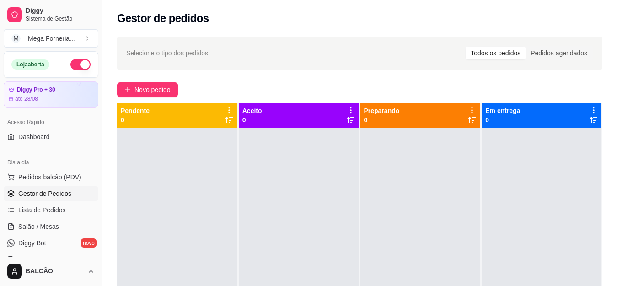
scroll to position [229, 0]
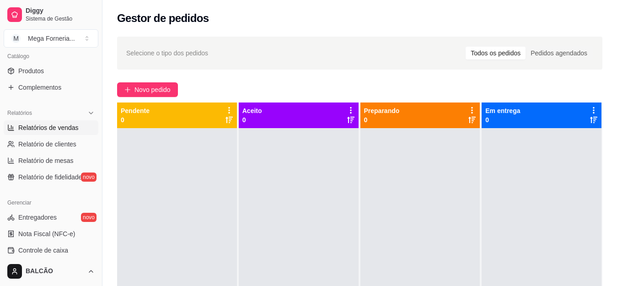
click at [26, 131] on span "Relatórios de vendas" at bounding box center [48, 127] width 60 height 9
select select "ALL"
select select "0"
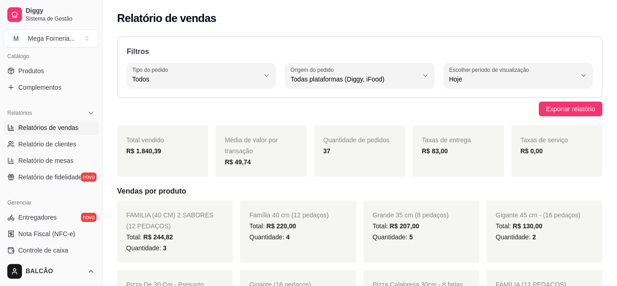
click at [362, 80] on span "Todas plataformas (Diggy, iFood)" at bounding box center [353, 79] width 127 height 9
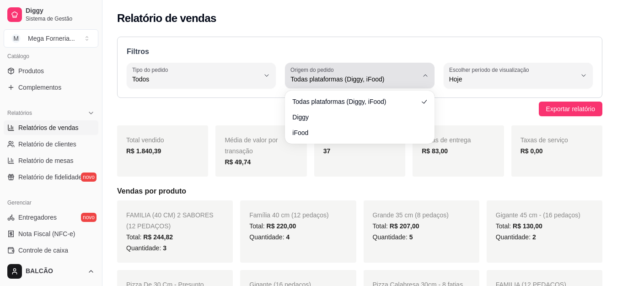
click at [362, 80] on span "Todas plataformas (Diggy, iFood)" at bounding box center [353, 79] width 127 height 9
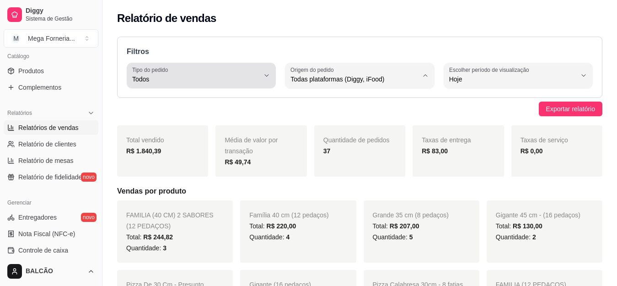
click at [203, 79] on span "Todos" at bounding box center [195, 79] width 127 height 9
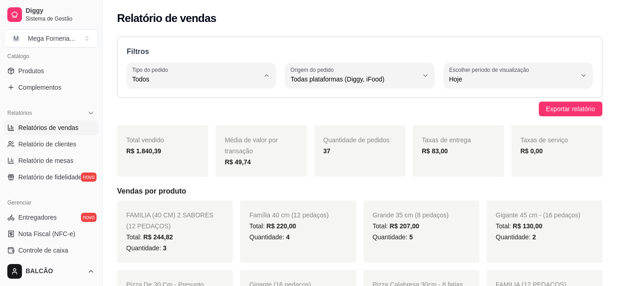
click at [163, 112] on span "Entrega" at bounding box center [197, 116] width 120 height 9
type input "DELIVERY"
select select "DELIVERY"
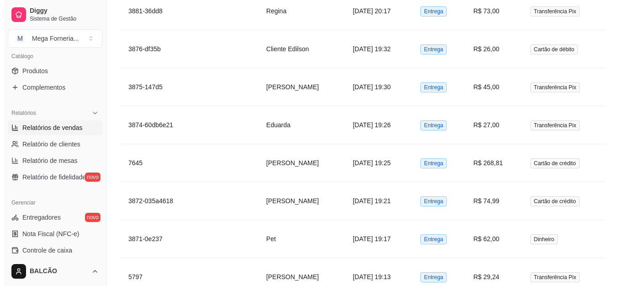
scroll to position [1341, 0]
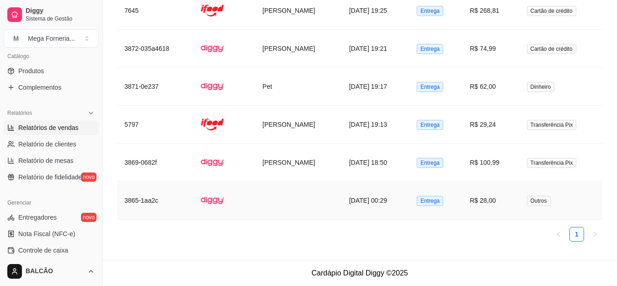
click at [320, 201] on td at bounding box center [298, 200] width 86 height 38
click at [277, 132] on td "[PERSON_NAME]" at bounding box center [298, 125] width 86 height 38
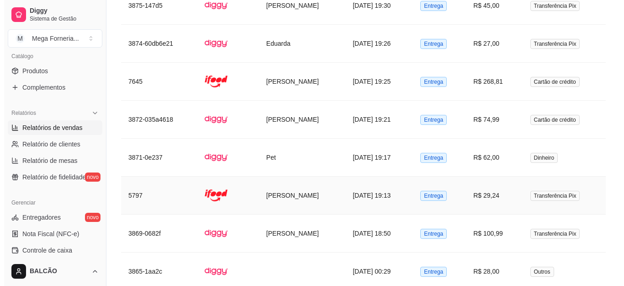
scroll to position [1182, 0]
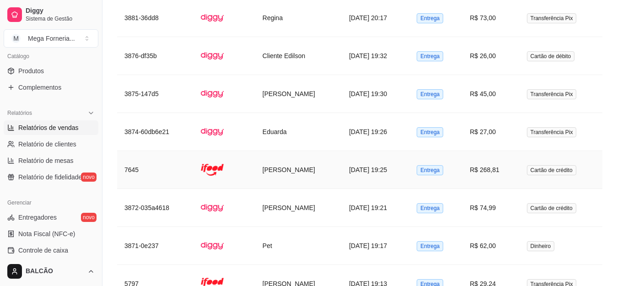
click at [283, 170] on td "[PERSON_NAME]" at bounding box center [298, 170] width 86 height 38
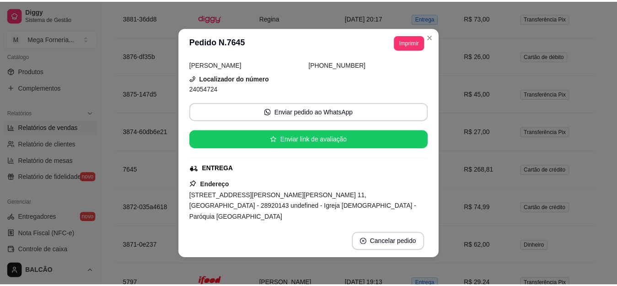
scroll to position [91, 0]
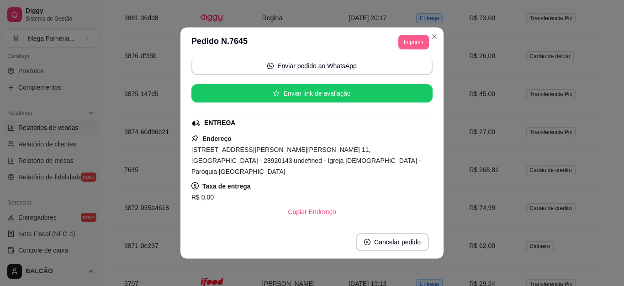
click at [423, 37] on button "Imprimir" at bounding box center [414, 42] width 31 height 15
click at [432, 37] on icon "Close" at bounding box center [434, 36] width 7 height 7
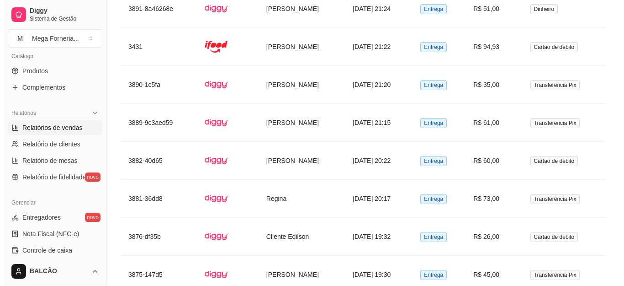
scroll to position [953, 0]
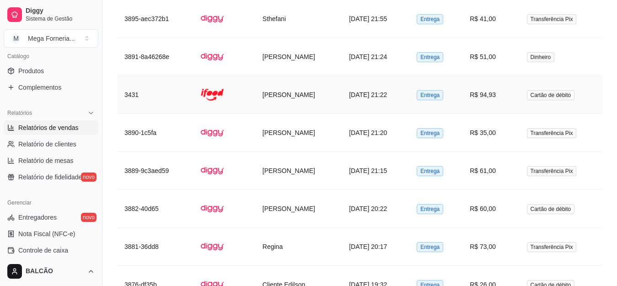
click at [303, 92] on td "[PERSON_NAME]" at bounding box center [298, 95] width 86 height 38
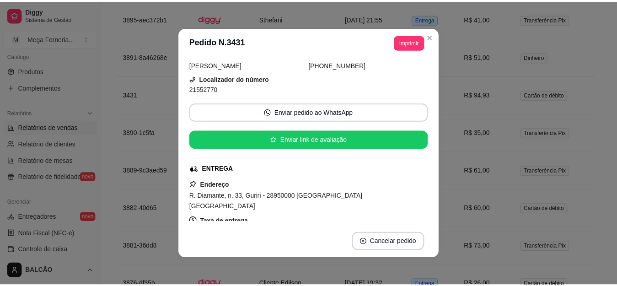
scroll to position [91, 0]
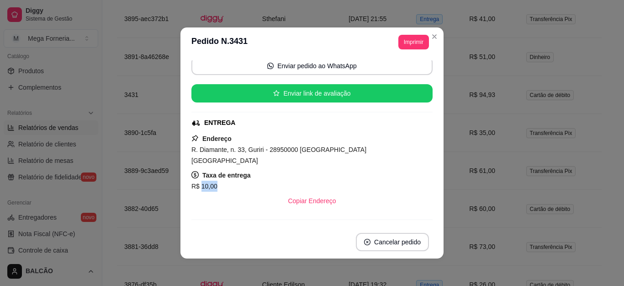
drag, startPoint x: 198, startPoint y: 172, endPoint x: 211, endPoint y: 177, distance: 14.2
click at [211, 182] on span "R$ 10,00" at bounding box center [205, 185] width 26 height 7
click at [357, 158] on div "Endereço R. Diamante, n. 33, Guriri - 28950000 [GEOGRAPHIC_DATA] [GEOGRAPHIC_DA…" at bounding box center [312, 171] width 241 height 77
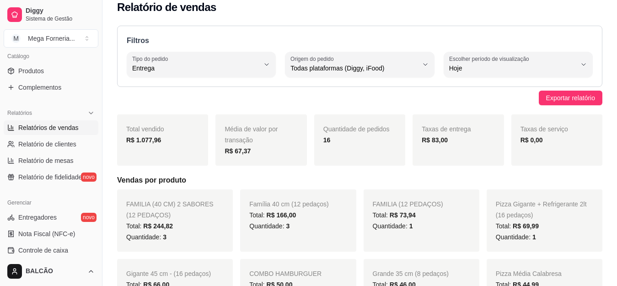
scroll to position [0, 0]
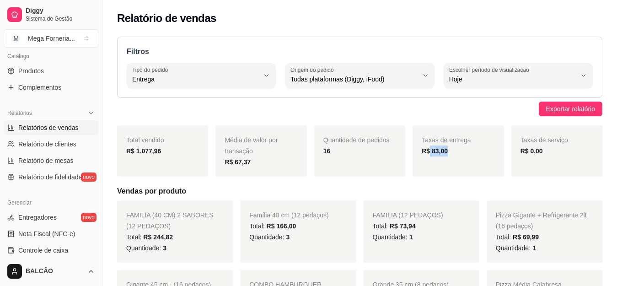
drag, startPoint x: 430, startPoint y: 148, endPoint x: 456, endPoint y: 149, distance: 26.1
click at [456, 149] on div "R$ 83,00" at bounding box center [457, 150] width 73 height 11
click at [433, 195] on h5 "Vendas por produto" at bounding box center [359, 191] width 485 height 11
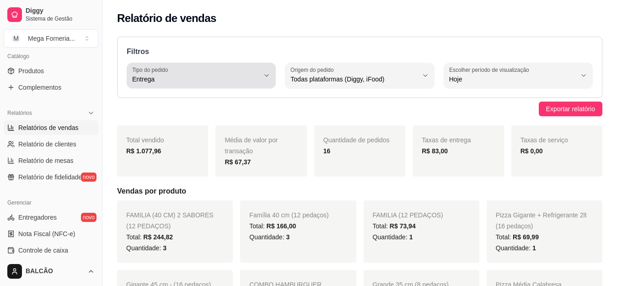
click at [219, 86] on button "Tipo do pedido Entrega" at bounding box center [201, 76] width 149 height 26
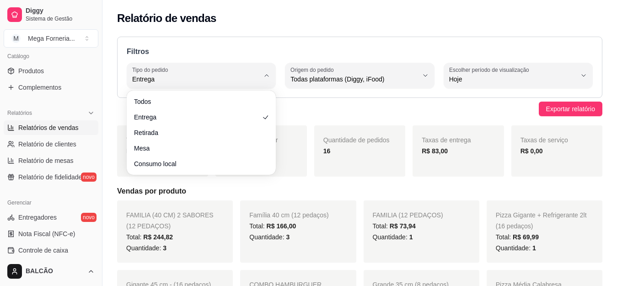
click at [213, 109] on ul "Todos Entrega Retirada Mesa Consumo local" at bounding box center [201, 132] width 142 height 77
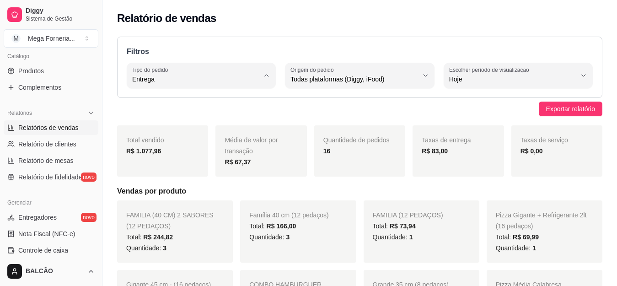
click at [217, 103] on span "Todos" at bounding box center [197, 100] width 120 height 9
type input "ALL"
select select "ALL"
click at [51, 130] on span "Relatórios de vendas" at bounding box center [48, 127] width 60 height 9
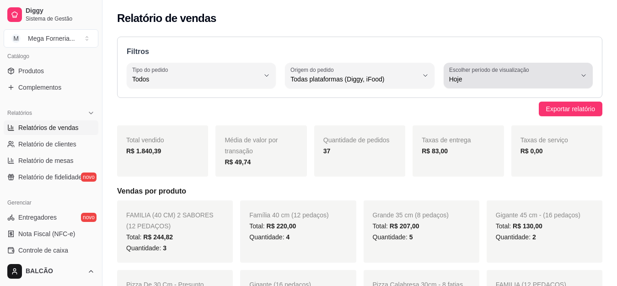
click at [478, 76] on span "Hoje" at bounding box center [512, 79] width 127 height 9
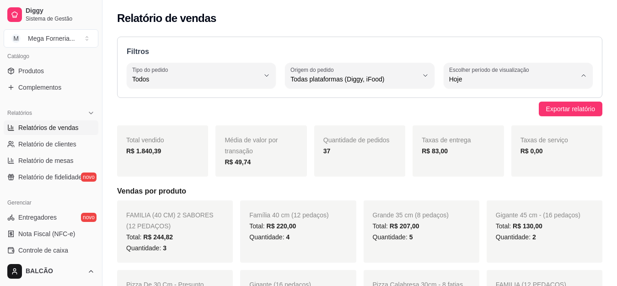
click at [483, 198] on li "Customizado" at bounding box center [518, 191] width 136 height 14
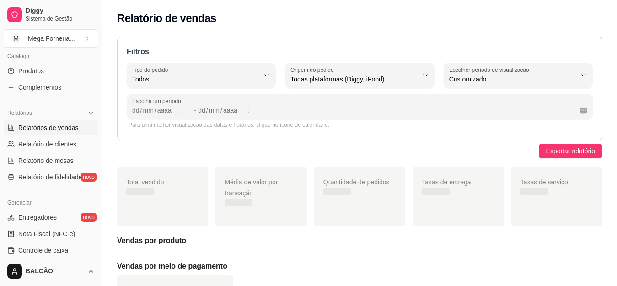
type input "-1"
select select "-1"
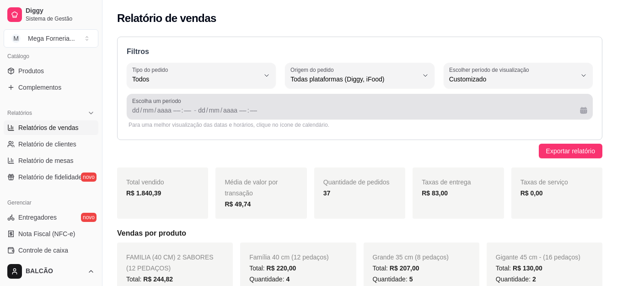
scroll to position [9, 0]
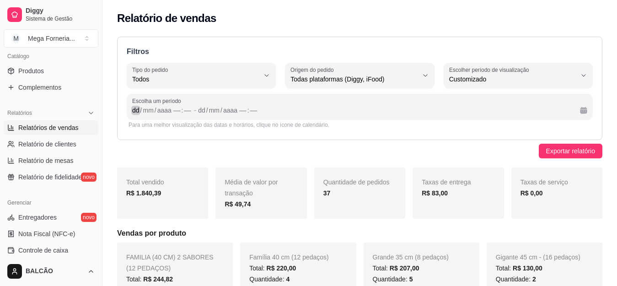
click at [155, 111] on div "/" at bounding box center [156, 110] width 4 height 9
click at [134, 109] on div "dd" at bounding box center [135, 110] width 9 height 9
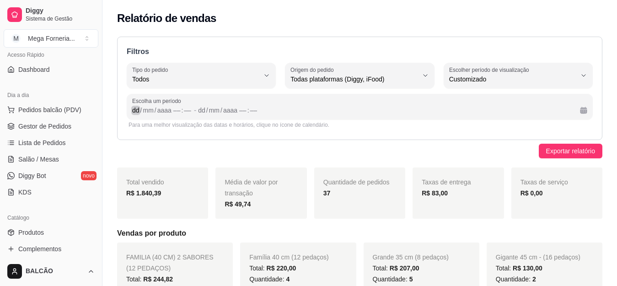
scroll to position [0, 0]
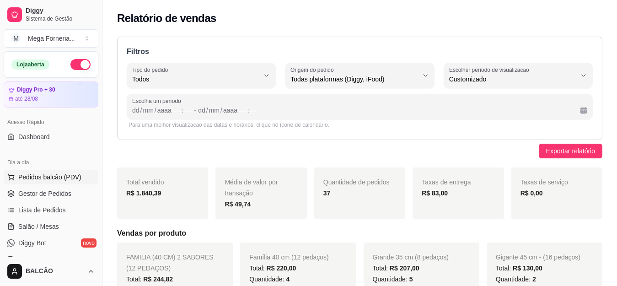
click at [63, 181] on span "Pedidos balcão (PDV)" at bounding box center [49, 176] width 63 height 9
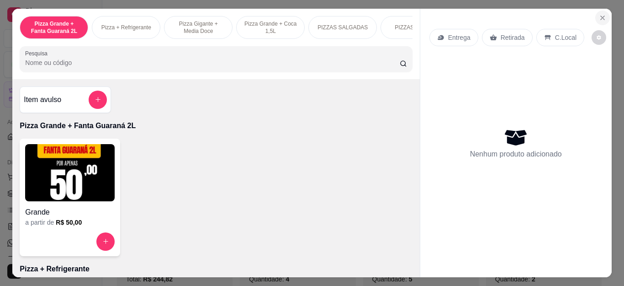
click at [601, 14] on icon "Close" at bounding box center [602, 17] width 7 height 7
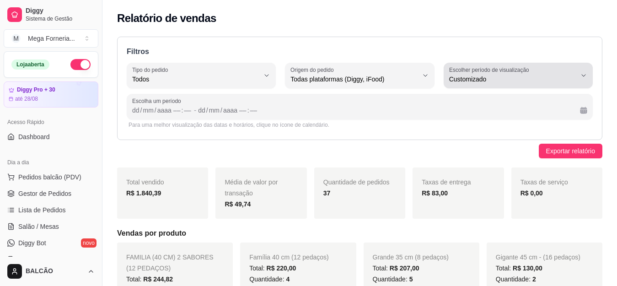
click at [500, 84] on div "Customizado" at bounding box center [512, 75] width 127 height 18
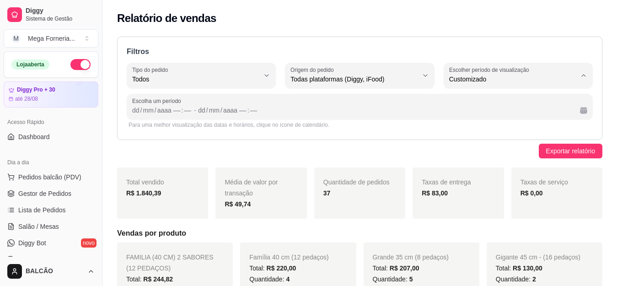
click at [464, 160] on span "30 dias" at bounding box center [513, 160] width 120 height 9
type input "30"
select select "30"
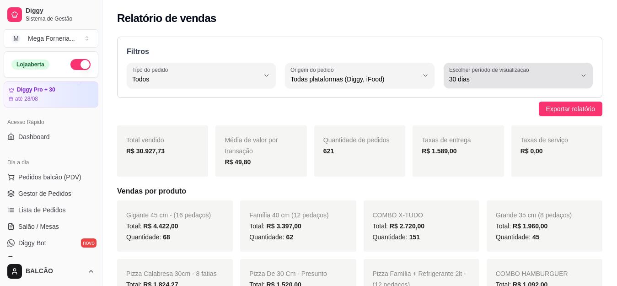
click at [455, 86] on button "Escolher período de visualização 30 dias" at bounding box center [517, 76] width 149 height 26
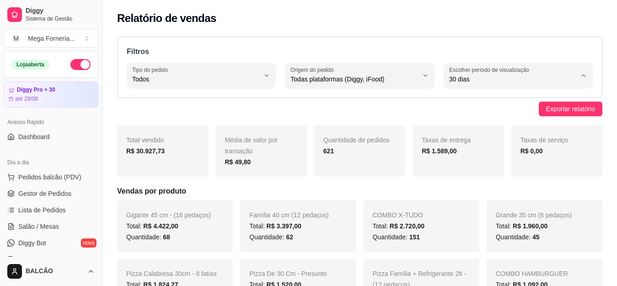
click at [459, 186] on ul "Hoje Ontem 7 dias 15 dias 30 dias 45 dias Customizado" at bounding box center [518, 146] width 136 height 104
type input "45"
select select "45"
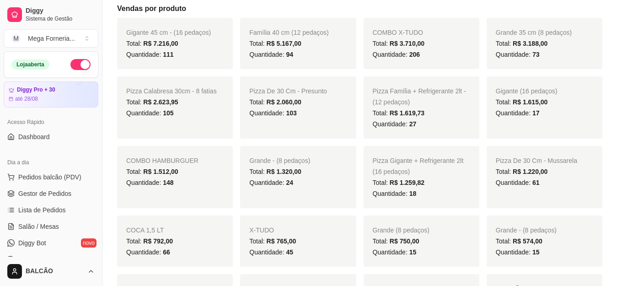
scroll to position [183, 0]
click at [165, 53] on span "111" at bounding box center [168, 53] width 11 height 7
click at [192, 62] on div "Gigante 45 cm - (16 pedaços) Total: R$ 7.216,00 Quantidade: 111" at bounding box center [175, 42] width 116 height 51
click at [284, 54] on span "Quantidade: 94" at bounding box center [271, 53] width 44 height 7
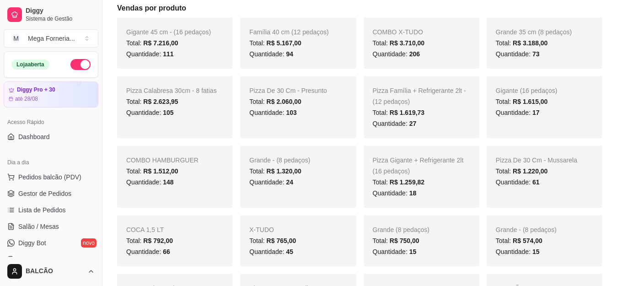
click at [284, 54] on span "Quantidade: 94" at bounding box center [271, 53] width 44 height 7
click at [290, 55] on span "94" at bounding box center [289, 53] width 7 height 7
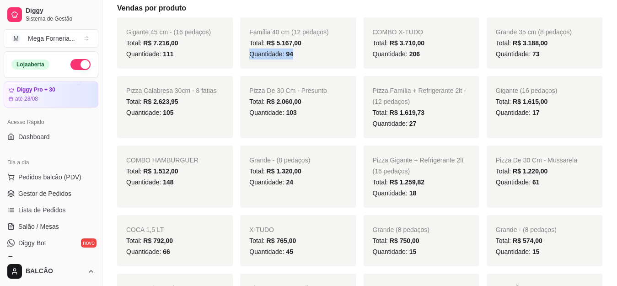
click at [290, 55] on span "94" at bounding box center [289, 53] width 7 height 7
click at [231, 68] on div "Gigante 45 cm - (16 pedaços) Total: R$ 7.216,00 Quantidade: 111" at bounding box center [175, 42] width 116 height 51
drag, startPoint x: 154, startPoint y: 45, endPoint x: 179, endPoint y: 45, distance: 25.1
click at [179, 45] on div "Total: R$ 7.216,00" at bounding box center [174, 42] width 97 height 11
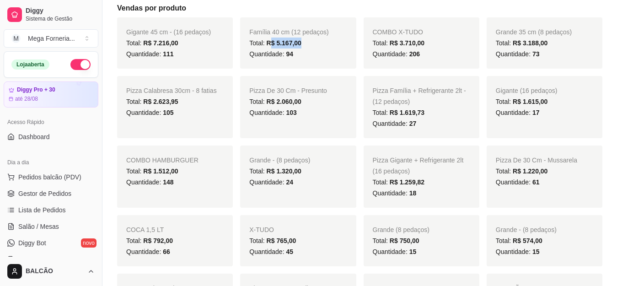
drag, startPoint x: 280, startPoint y: 42, endPoint x: 299, endPoint y: 42, distance: 19.7
click at [299, 42] on span "R$ 5.167,00" at bounding box center [284, 42] width 35 height 7
click at [322, 53] on div "Quantidade: 94" at bounding box center [297, 53] width 97 height 11
click at [411, 55] on span "206" at bounding box center [414, 53] width 11 height 7
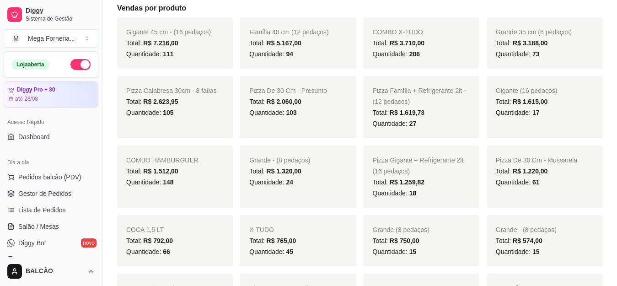
click at [403, 46] on span "R$ 3.710,00" at bounding box center [406, 42] width 35 height 7
click at [335, 56] on div "Quantidade: 94" at bounding box center [297, 53] width 97 height 11
click at [416, 53] on span "206" at bounding box center [414, 53] width 11 height 7
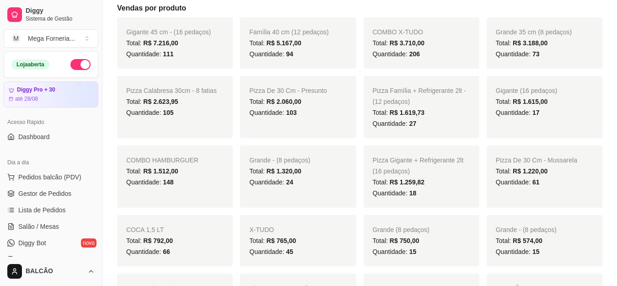
click at [155, 53] on span "Quantidade: 111" at bounding box center [150, 53] width 48 height 7
click at [307, 58] on div "Quantidade: 94" at bounding box center [297, 53] width 97 height 11
drag, startPoint x: 160, startPoint y: 112, endPoint x: 175, endPoint y: 113, distance: 14.7
click at [175, 113] on div "Quantidade: 105" at bounding box center [174, 112] width 97 height 11
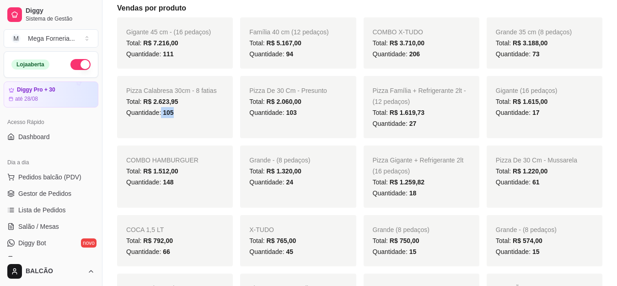
click at [175, 126] on div "Pizza Calabresa 30cm - 8 fatias Total: R$ 2.623,95 Quantidade: 105" at bounding box center [175, 107] width 116 height 62
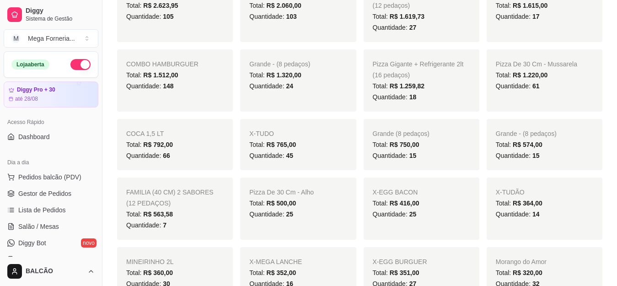
scroll to position [366, 0]
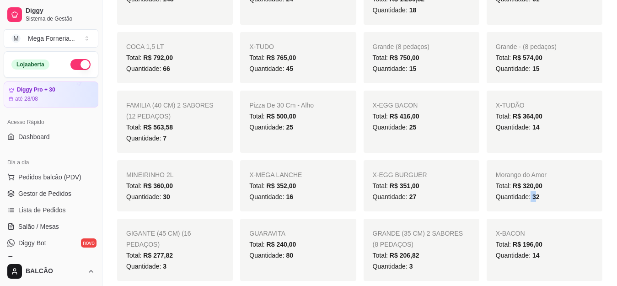
drag, startPoint x: 534, startPoint y: 195, endPoint x: 542, endPoint y: 198, distance: 8.0
click at [542, 198] on div "Quantidade: 32" at bounding box center [544, 196] width 97 height 11
click at [468, 188] on div "Total: R$ 351,00" at bounding box center [421, 185] width 97 height 11
click at [163, 197] on span "30" at bounding box center [166, 196] width 7 height 7
click at [164, 199] on span "30" at bounding box center [166, 196] width 7 height 7
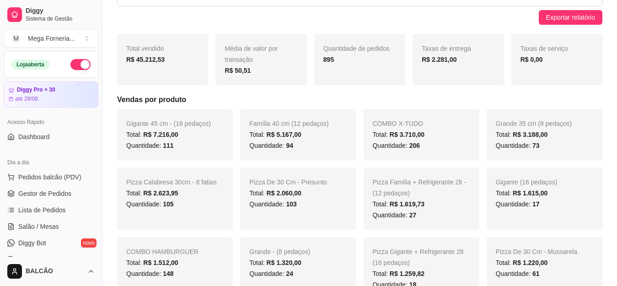
scroll to position [0, 0]
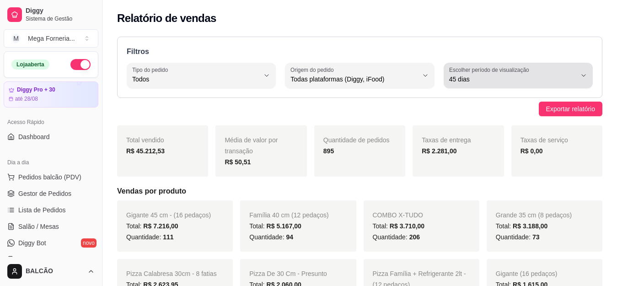
click at [520, 84] on div "45 dias" at bounding box center [512, 75] width 127 height 18
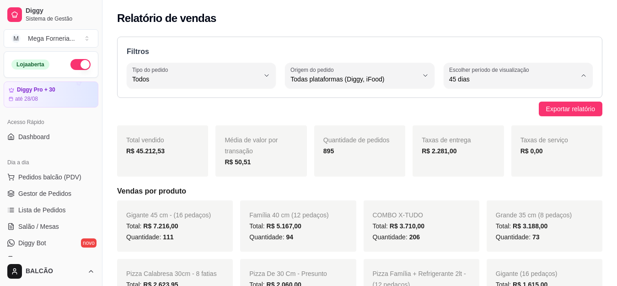
click at [480, 132] on span "7 dias" at bounding box center [513, 131] width 120 height 9
type input "7"
select select "7"
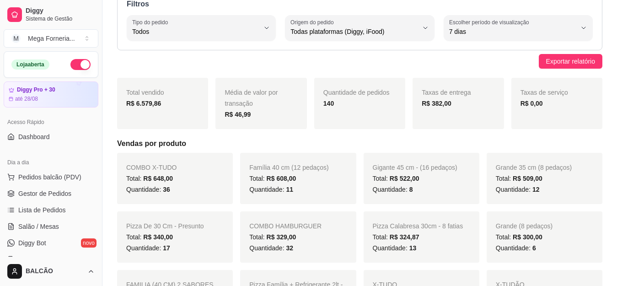
scroll to position [91, 0]
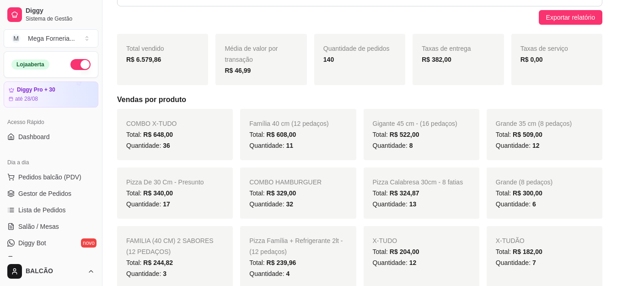
click at [413, 142] on div "Quantidade: 8" at bounding box center [421, 145] width 97 height 11
click at [411, 143] on span "8" at bounding box center [411, 145] width 4 height 7
click at [410, 143] on span "8" at bounding box center [411, 145] width 4 height 7
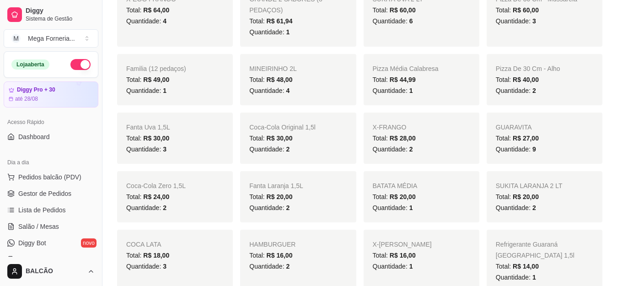
scroll to position [549, 0]
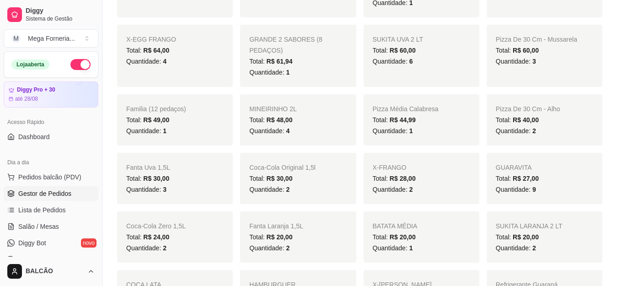
click at [42, 193] on span "Gestor de Pedidos" at bounding box center [44, 193] width 53 height 9
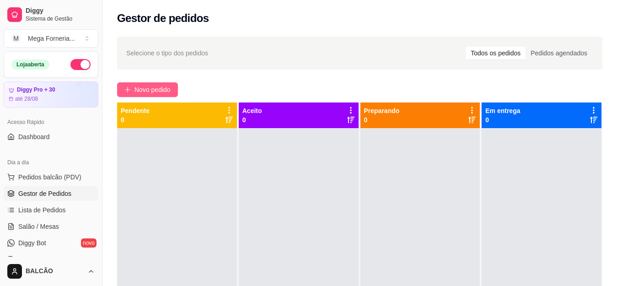
click at [143, 94] on span "Novo pedido" at bounding box center [152, 90] width 36 height 10
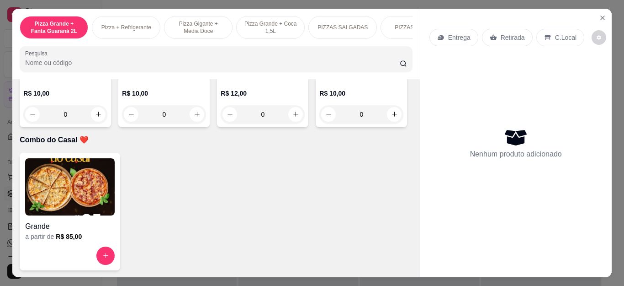
scroll to position [2788, 0]
click at [294, 117] on button "increase-product-quantity" at bounding box center [296, 114] width 14 height 14
type input "1"
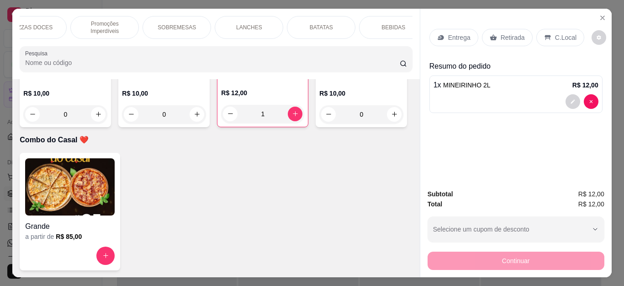
scroll to position [0, 384]
click at [333, 24] on div "BATATAS" at bounding box center [320, 27] width 69 height 23
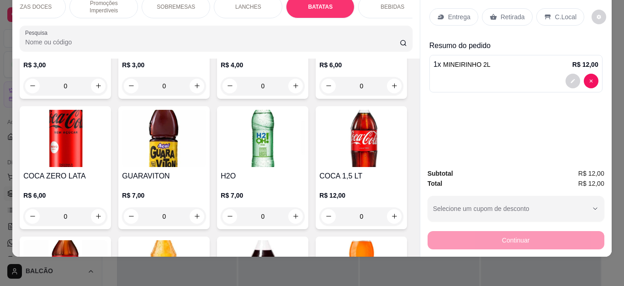
type input "1"
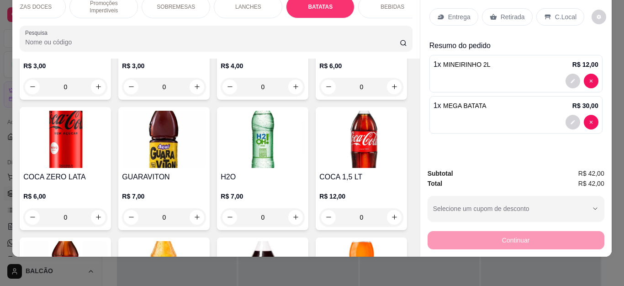
click at [491, 13] on div "Retirada" at bounding box center [507, 16] width 51 height 17
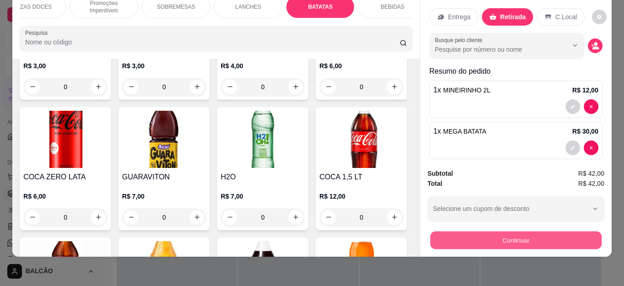
click at [479, 231] on button "Continuar" at bounding box center [515, 240] width 171 height 18
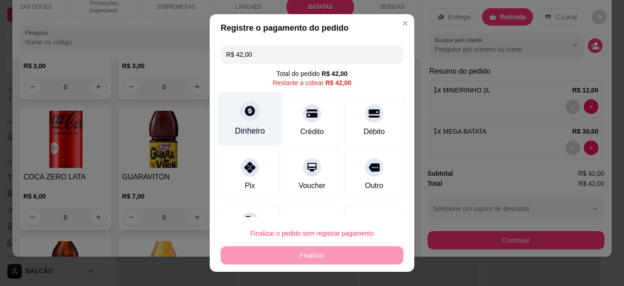
click at [235, 130] on div "Dinheiro" at bounding box center [250, 131] width 30 height 12
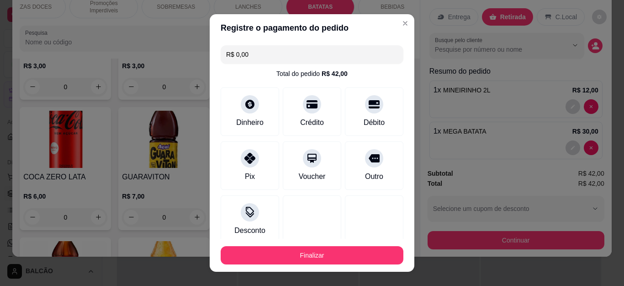
type input "R$ 0,00"
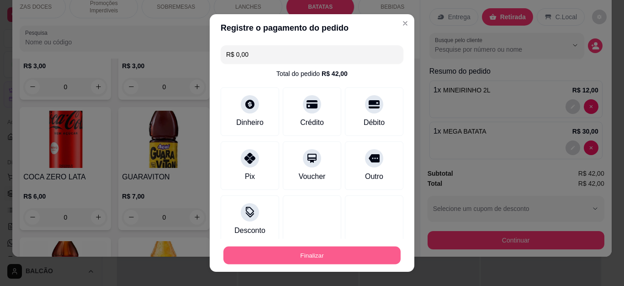
click at [344, 255] on button "Finalizar" at bounding box center [312, 255] width 177 height 18
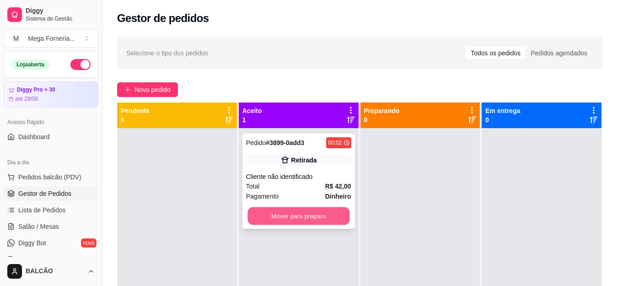
click at [319, 219] on button "Mover para preparo" at bounding box center [298, 216] width 102 height 18
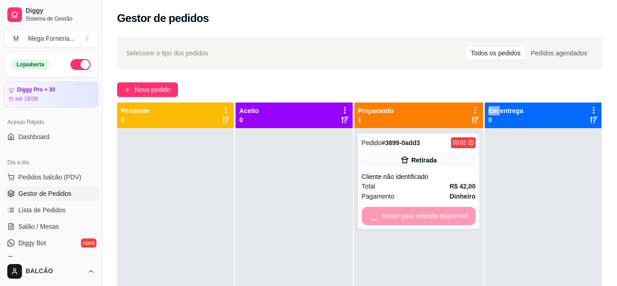
click at [411, 219] on div "Mover para retirada disponível" at bounding box center [419, 216] width 114 height 18
click at [513, 222] on div at bounding box center [543, 271] width 117 height 286
click at [516, 222] on div at bounding box center [543, 271] width 117 height 286
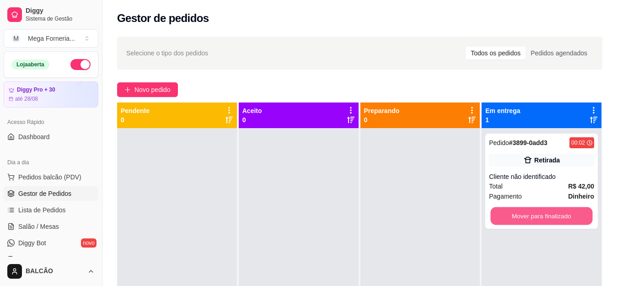
click at [516, 222] on button "Mover para finalizado" at bounding box center [541, 216] width 102 height 18
click at [516, 222] on div "Mover para finalizado" at bounding box center [541, 216] width 105 height 18
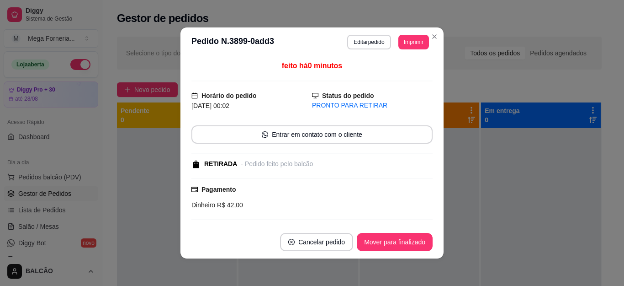
click at [435, 43] on header "**********" at bounding box center [312, 41] width 263 height 29
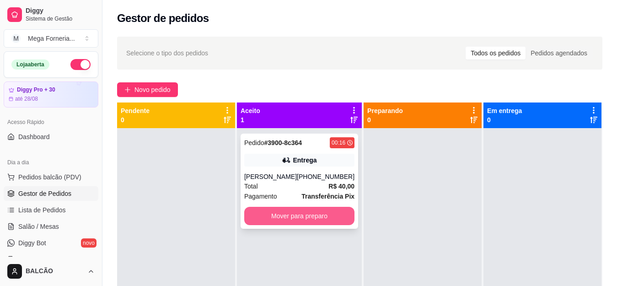
click at [299, 218] on button "Mover para preparo" at bounding box center [299, 216] width 110 height 18
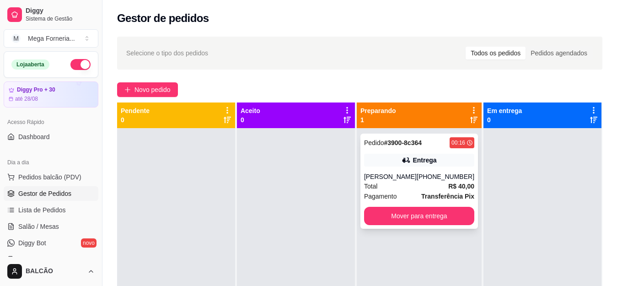
click at [391, 170] on div "Pedido # 3900-8c364 00:16 Entrega [PERSON_NAME] [PHONE_NUMBER] Total R$ 40,00 P…" at bounding box center [418, 180] width 117 height 95
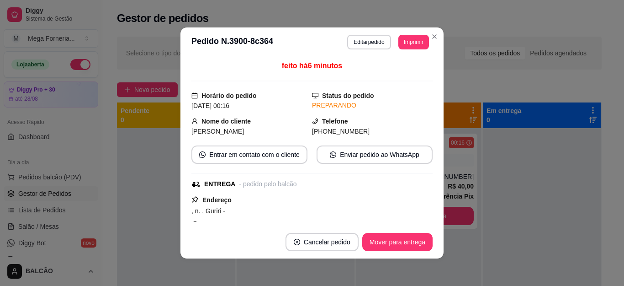
click at [352, 53] on header "**********" at bounding box center [312, 41] width 263 height 29
click at [354, 43] on button "Editar pedido" at bounding box center [368, 42] width 43 height 15
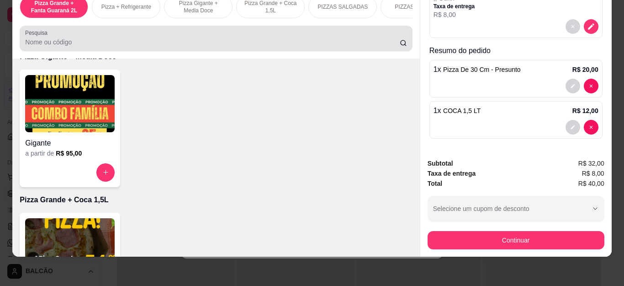
scroll to position [366, 0]
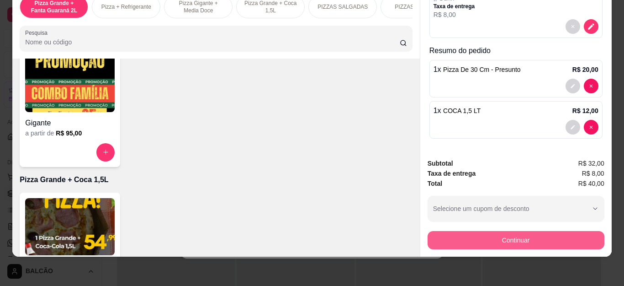
click at [474, 231] on button "Continuar" at bounding box center [516, 240] width 177 height 18
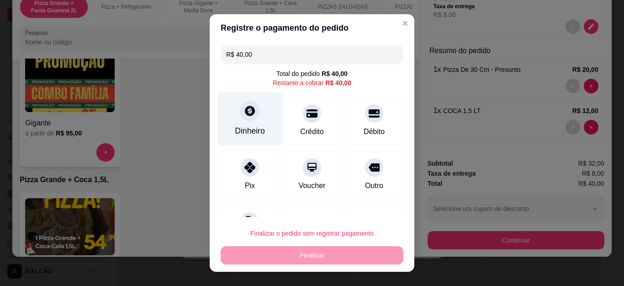
click at [249, 116] on icon at bounding box center [250, 111] width 12 height 12
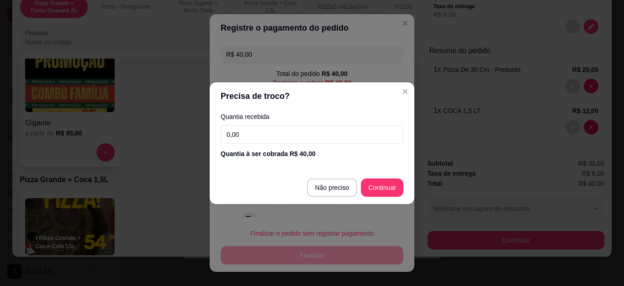
click at [252, 129] on input "0,00" at bounding box center [312, 134] width 183 height 18
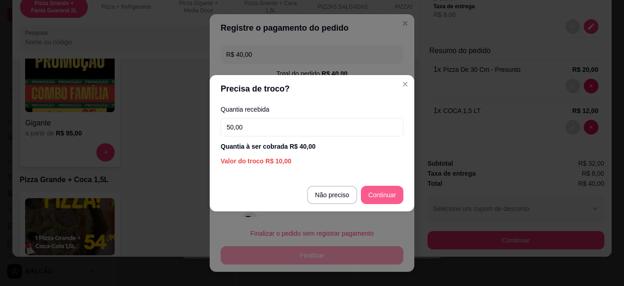
type input "50,00"
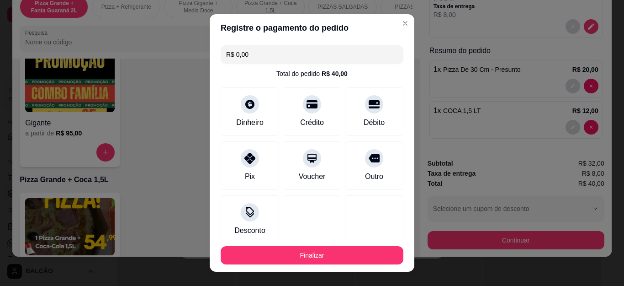
type input "R$ 0,00"
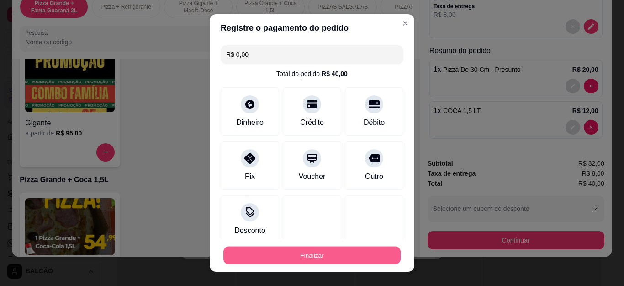
click at [340, 256] on button "Finalizar" at bounding box center [312, 255] width 177 height 18
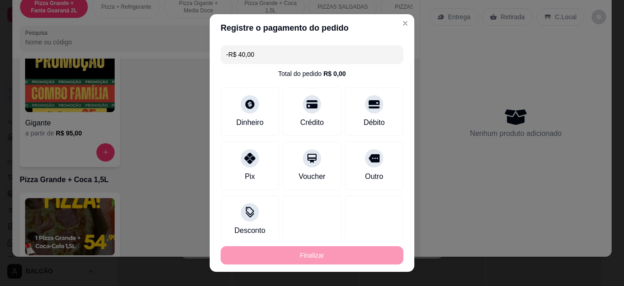
scroll to position [0, 0]
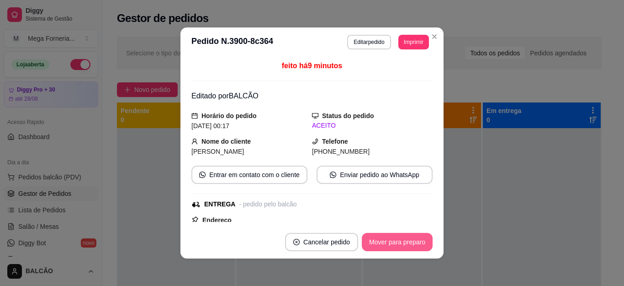
click at [411, 242] on button "Mover para preparo" at bounding box center [397, 242] width 71 height 18
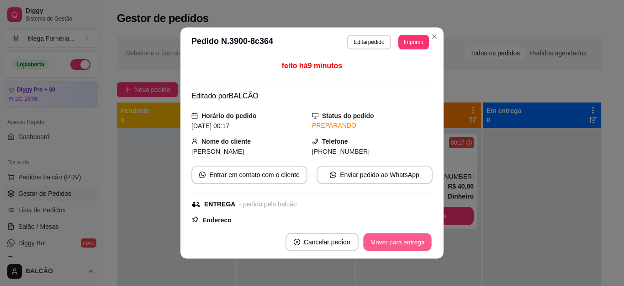
click at [411, 242] on button "Mover para entrega" at bounding box center [397, 242] width 69 height 18
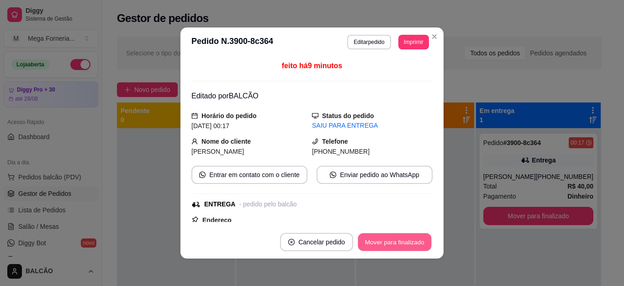
click at [411, 242] on button "Mover para finalizado" at bounding box center [395, 242] width 74 height 18
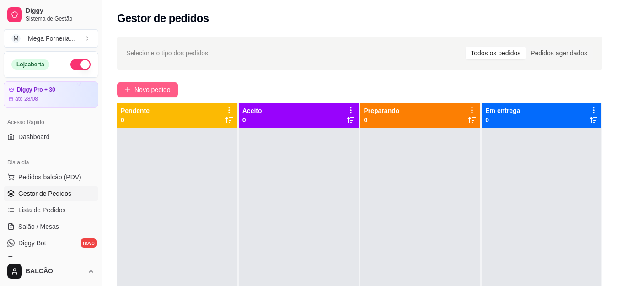
click at [143, 89] on span "Novo pedido" at bounding box center [152, 90] width 36 height 10
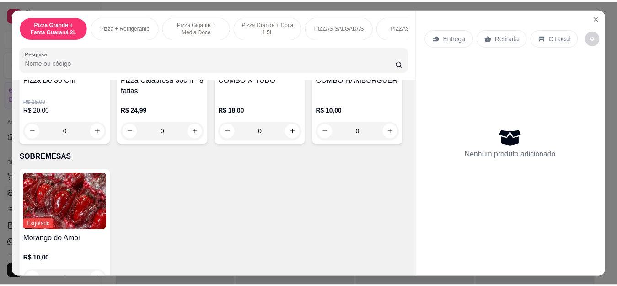
scroll to position [960, 0]
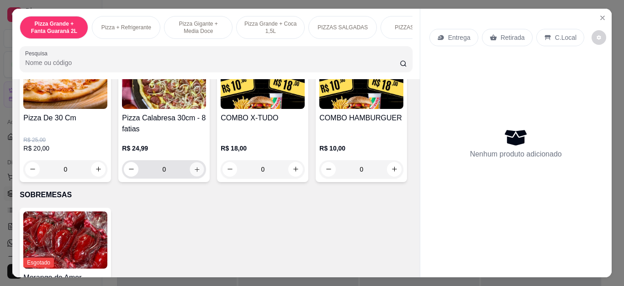
click at [197, 174] on button "increase-product-quantity" at bounding box center [197, 169] width 14 height 14
type input "1"
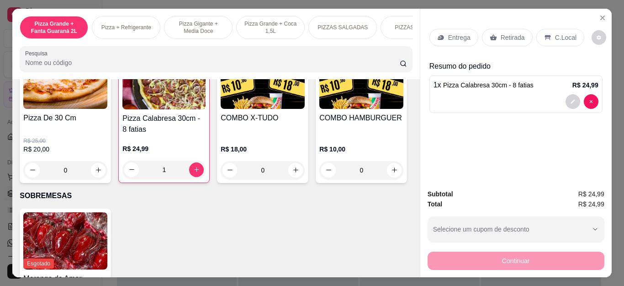
click at [507, 33] on p "Retirada" at bounding box center [513, 37] width 24 height 9
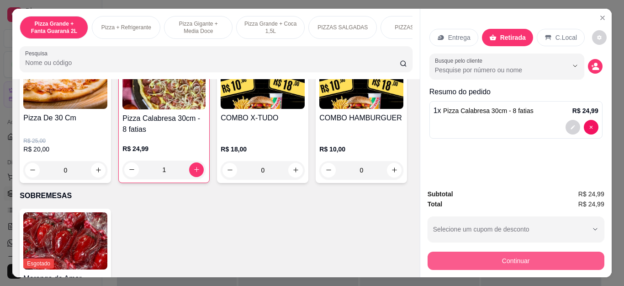
click at [477, 256] on button "Continuar" at bounding box center [516, 260] width 177 height 18
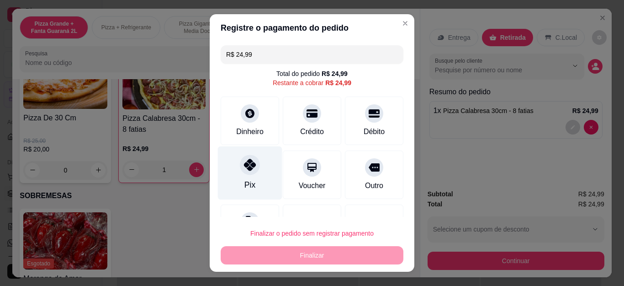
click at [229, 181] on div "Pix" at bounding box center [250, 172] width 64 height 53
type input "R$ 0,00"
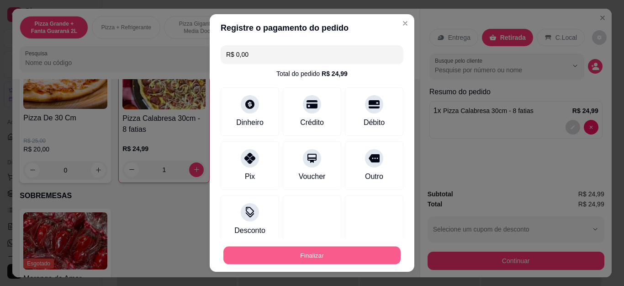
click at [314, 252] on button "Finalizar" at bounding box center [312, 255] width 177 height 18
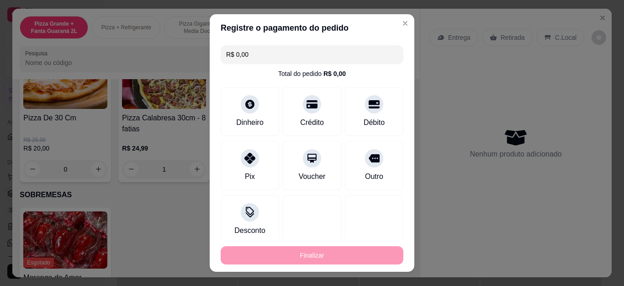
type input "0"
type input "-R$ 24,99"
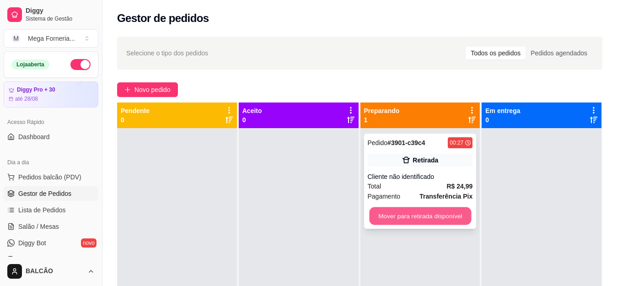
click at [416, 218] on button "Mover para retirada disponível" at bounding box center [420, 216] width 102 height 18
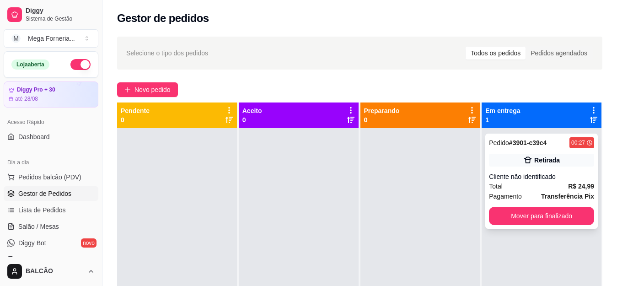
click at [517, 170] on div "Pedido # 3901-c39c4 00:27 Retirada Cliente não identificado Total R$ 24,99 Paga…" at bounding box center [541, 180] width 112 height 95
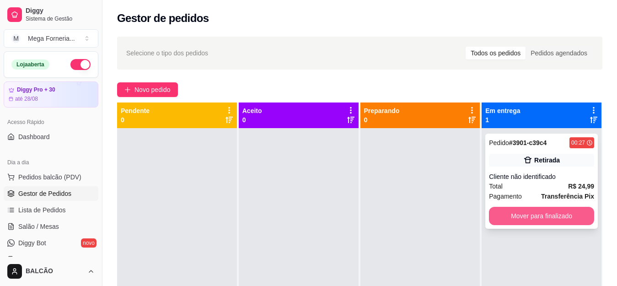
click at [547, 213] on button "Mover para finalizado" at bounding box center [541, 216] width 105 height 18
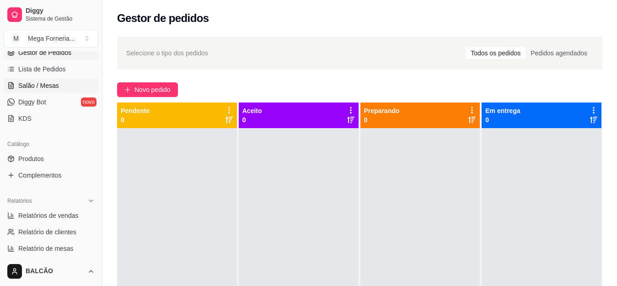
scroll to position [183, 0]
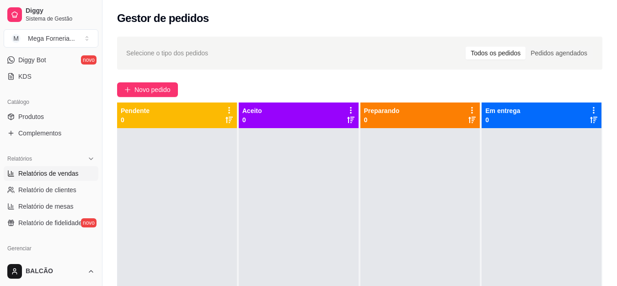
click at [41, 176] on span "Relatórios de vendas" at bounding box center [48, 173] width 60 height 9
select select "ALL"
select select "0"
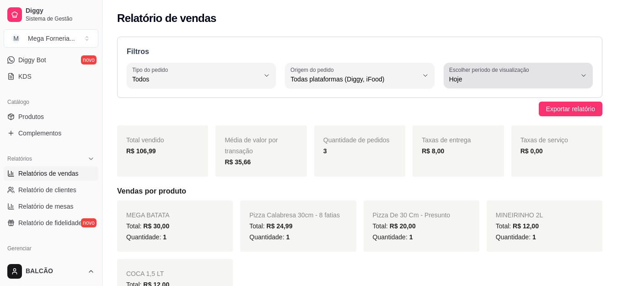
click at [483, 83] on span "Hoje" at bounding box center [512, 79] width 127 height 9
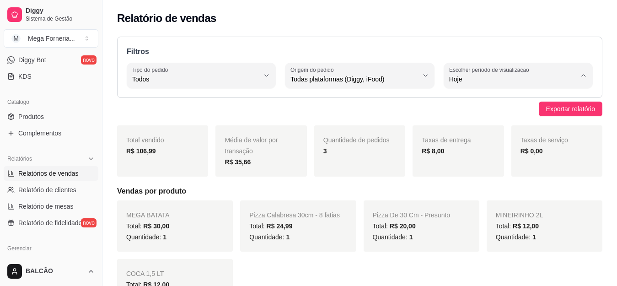
click at [481, 117] on span "Ontem" at bounding box center [513, 116] width 120 height 9
type input "1"
select select "1"
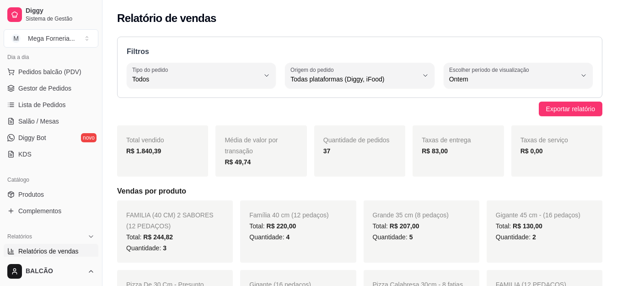
scroll to position [46, 0]
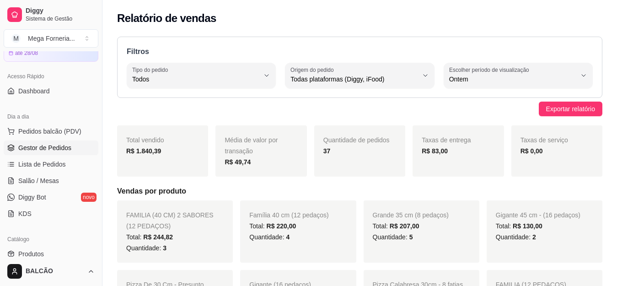
click at [54, 147] on span "Gestor de Pedidos" at bounding box center [44, 147] width 53 height 9
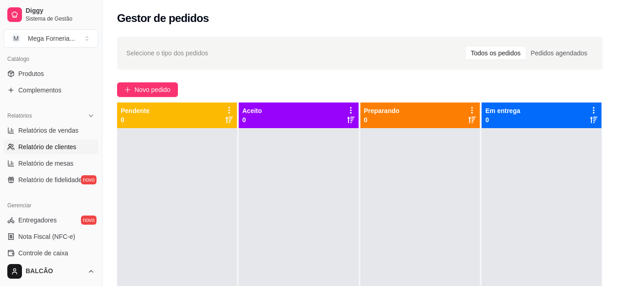
scroll to position [229, 0]
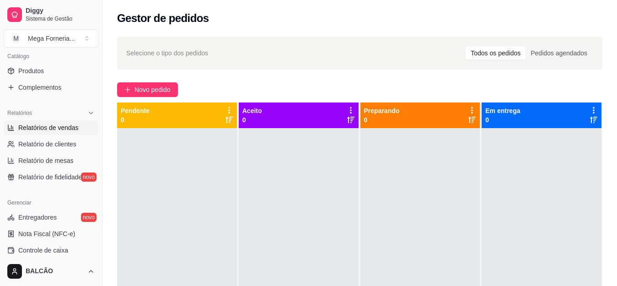
click at [72, 131] on span "Relatórios de vendas" at bounding box center [48, 127] width 60 height 9
select select "ALL"
select select "0"
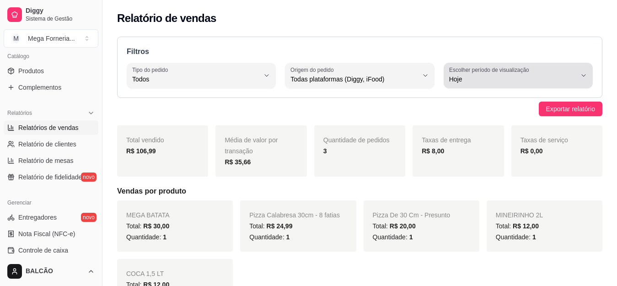
click at [539, 74] on div "Hoje" at bounding box center [512, 75] width 127 height 18
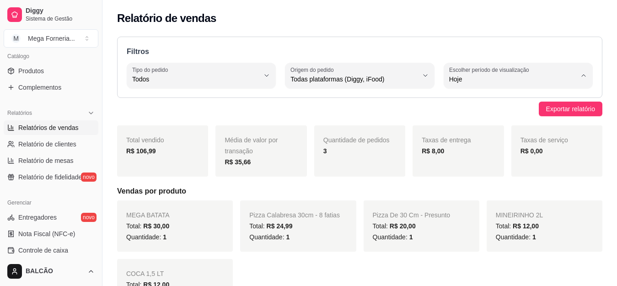
click at [482, 117] on span "Ontem" at bounding box center [513, 116] width 120 height 9
type input "1"
select select "1"
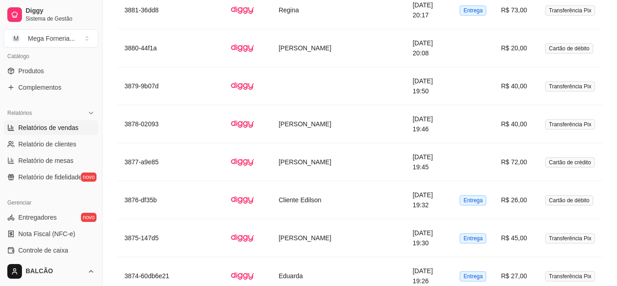
scroll to position [2117, 0]
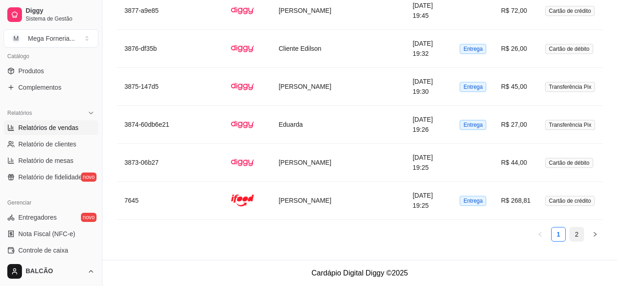
click at [574, 230] on link "2" at bounding box center [577, 234] width 14 height 14
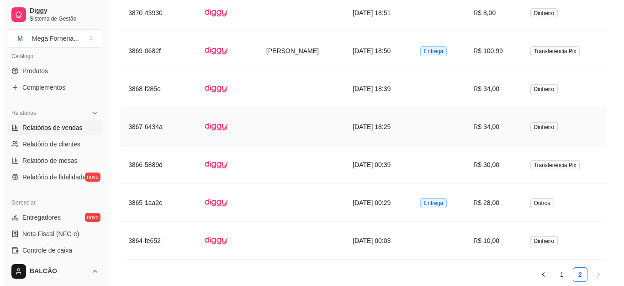
scroll to position [1358, 0]
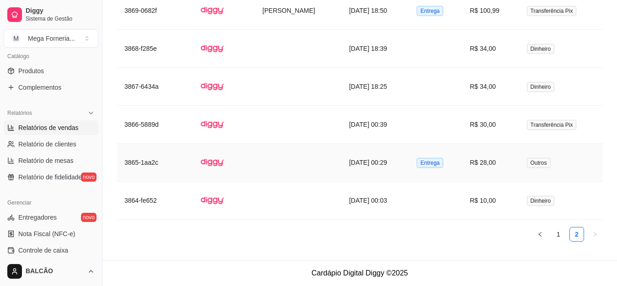
click at [367, 171] on td "[DATE] 00:29" at bounding box center [375, 163] width 68 height 38
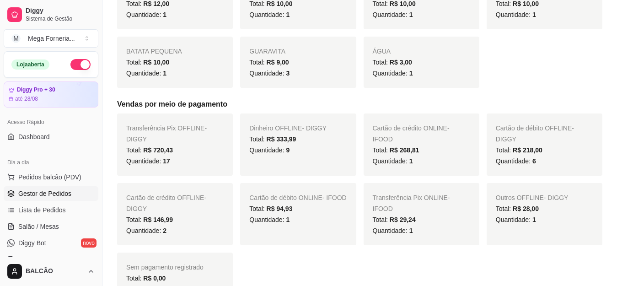
scroll to position [605, 0]
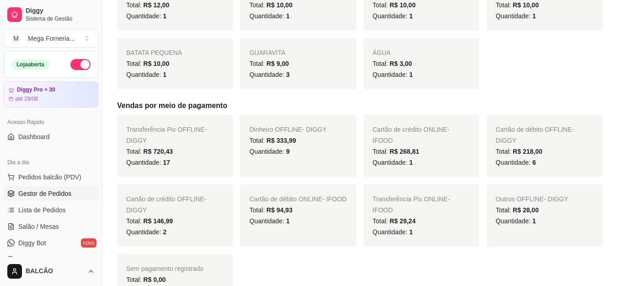
click at [33, 198] on link "Gestor de Pedidos" at bounding box center [51, 193] width 95 height 15
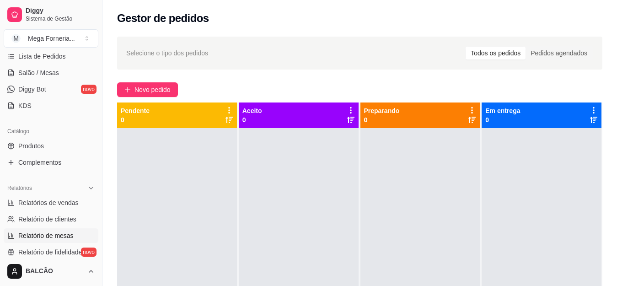
scroll to position [183, 0]
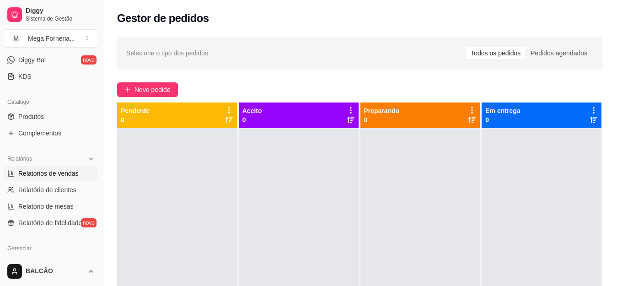
click at [55, 175] on span "Relatórios de vendas" at bounding box center [48, 173] width 60 height 9
select select "ALL"
select select "0"
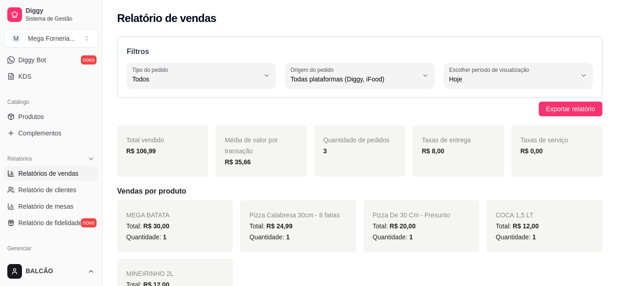
click at [469, 84] on div "Hoje" at bounding box center [512, 75] width 127 height 18
click at [462, 119] on span "Ontem" at bounding box center [513, 116] width 120 height 9
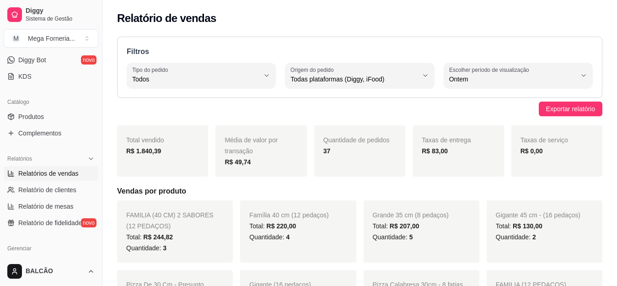
type input "1"
select select "1"
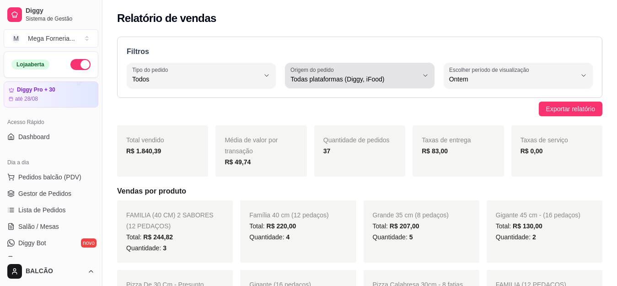
click at [319, 71] on label "Origem do pedido" at bounding box center [313, 70] width 46 height 8
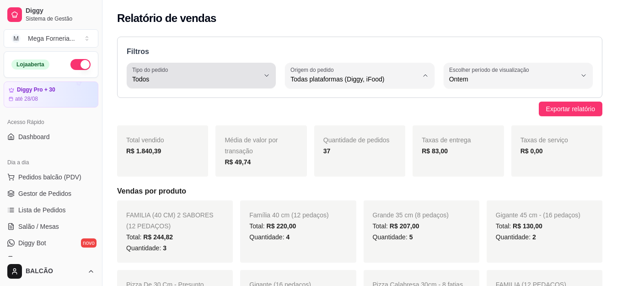
click at [214, 67] on div "Todos" at bounding box center [195, 75] width 127 height 18
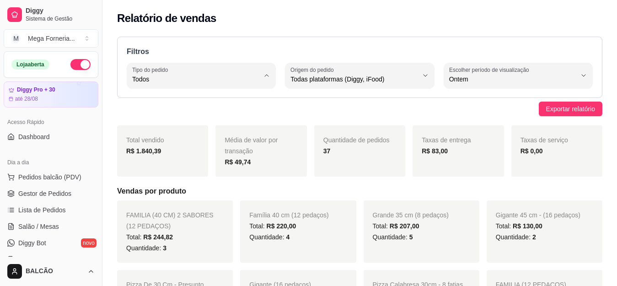
click at [199, 123] on li "Entrega" at bounding box center [201, 116] width 136 height 14
type input "DELIVERY"
select select "DELIVERY"
click at [50, 197] on span "Gestor de Pedidos" at bounding box center [44, 193] width 53 height 9
